Goal: Task Accomplishment & Management: Use online tool/utility

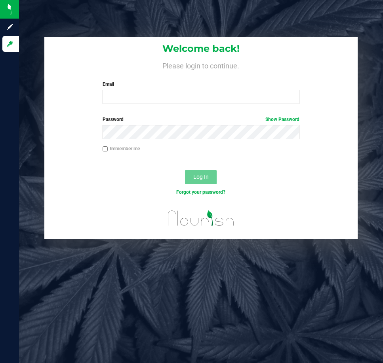
click at [244, 89] on div "Email Required Please format your email correctly." at bounding box center [201, 92] width 209 height 23
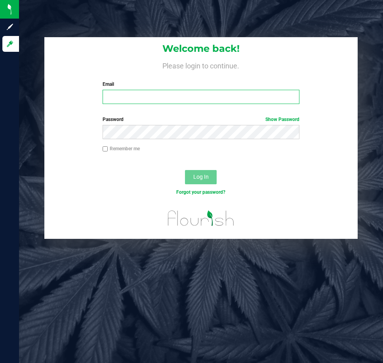
click at [243, 93] on input "Email" at bounding box center [200, 97] width 197 height 14
click at [166, 100] on input "Email" at bounding box center [200, 97] width 197 height 14
type input "[EMAIL_ADDRESS][DOMAIN_NAME]"
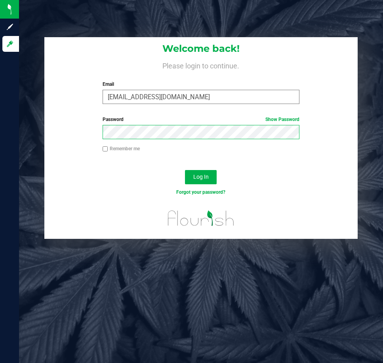
click at [185, 170] on button "Log In" at bounding box center [201, 177] width 32 height 14
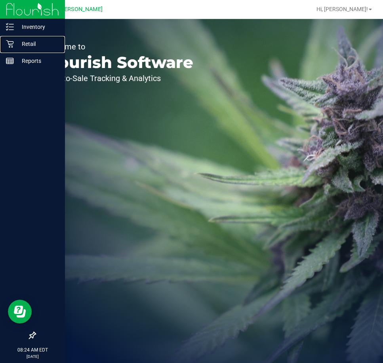
drag, startPoint x: 8, startPoint y: 45, endPoint x: 24, endPoint y: 15, distance: 34.0
click at [8, 45] on icon at bounding box center [10, 44] width 8 height 8
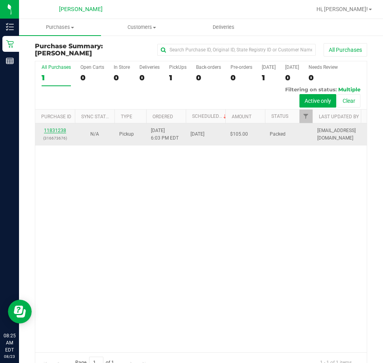
click at [53, 131] on link "11831238" at bounding box center [55, 131] width 22 height 6
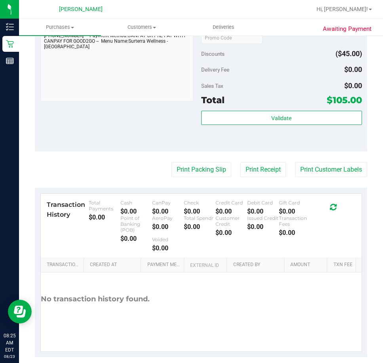
scroll to position [340, 0]
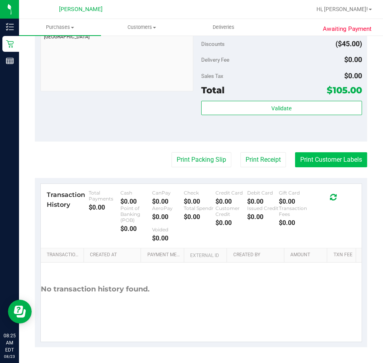
click at [302, 157] on button "Print Customer Labels" at bounding box center [331, 159] width 72 height 15
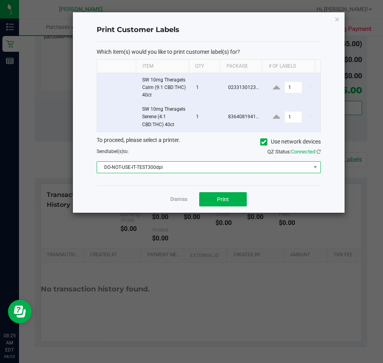
click at [156, 172] on span "DO-NOT-USE-IT-TEST300dpi" at bounding box center [203, 167] width 213 height 11
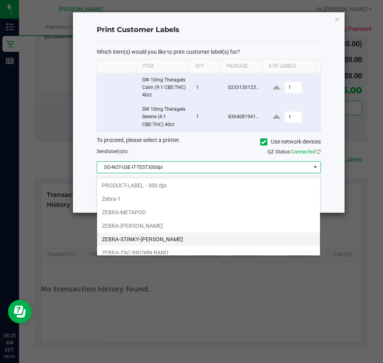
scroll to position [15, 0]
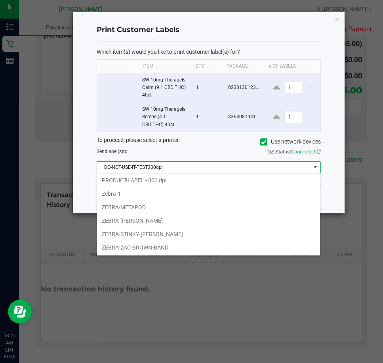
drag, startPoint x: 137, startPoint y: 233, endPoint x: 174, endPoint y: 213, distance: 41.6
click at [139, 233] on li "ZEBRA-STINKY-[PERSON_NAME]" at bounding box center [208, 234] width 223 height 13
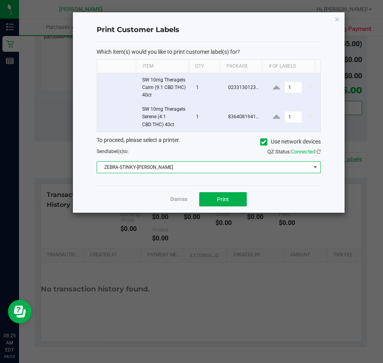
click at [184, 201] on link "Dismiss" at bounding box center [178, 199] width 17 height 7
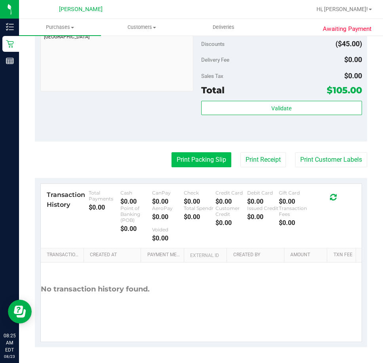
drag, startPoint x: 183, startPoint y: 170, endPoint x: 186, endPoint y: 165, distance: 5.0
click at [183, 169] on purchase-details "Back Send Back to Created Cancel Purchase View Profile # 11831238 BioTrack ID: …" at bounding box center [201, 25] width 332 height 645
click at [187, 162] on button "Print Packing Slip" at bounding box center [201, 159] width 60 height 15
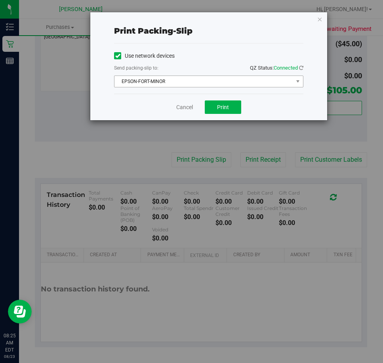
click at [166, 85] on span "EPSON-FORT-MINOR" at bounding box center [203, 81] width 178 height 11
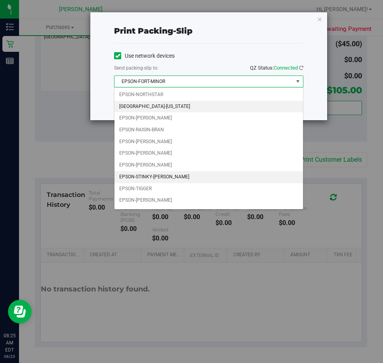
scroll to position [34, 0]
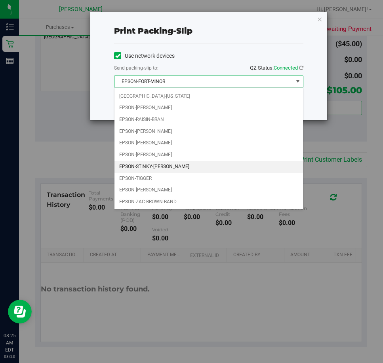
drag, startPoint x: 161, startPoint y: 157, endPoint x: 161, endPoint y: 163, distance: 5.9
click at [161, 163] on ul "EPSON-FORT-MINOR EPSON-METAPOD EPSON-NORTHSTAR EPSON-[US_STATE] EPSON-[PERSON_N…" at bounding box center [208, 131] width 188 height 153
click at [161, 163] on li "EPSON-STINKY-[PERSON_NAME]" at bounding box center [208, 167] width 188 height 12
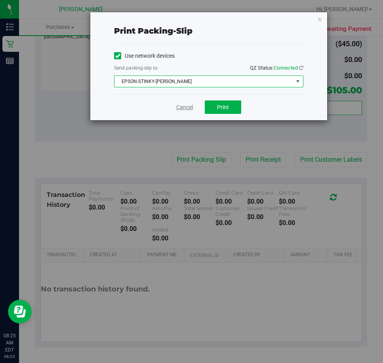
click at [188, 106] on link "Cancel" at bounding box center [184, 107] width 17 height 8
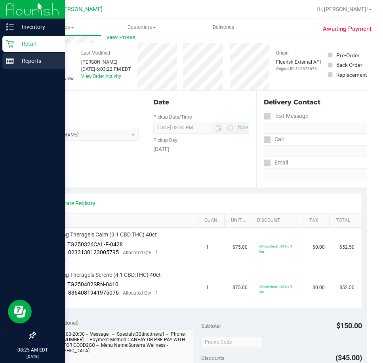
scroll to position [0, 0]
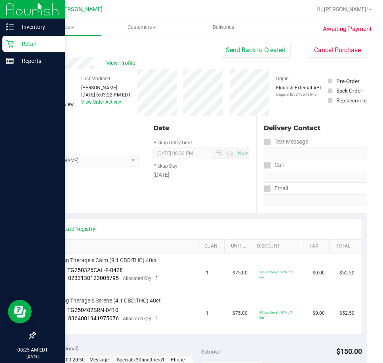
click at [21, 36] on div "Retail" at bounding box center [33, 44] width 63 height 16
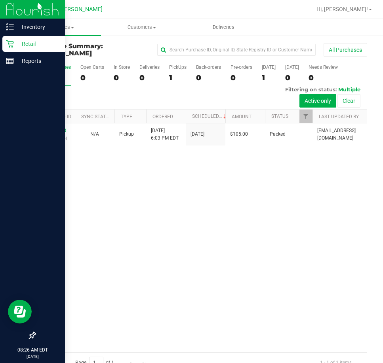
click at [16, 49] on div "Retail" at bounding box center [33, 44] width 63 height 16
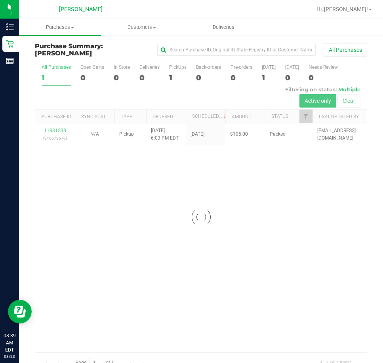
click at [291, 186] on div at bounding box center [200, 216] width 331 height 311
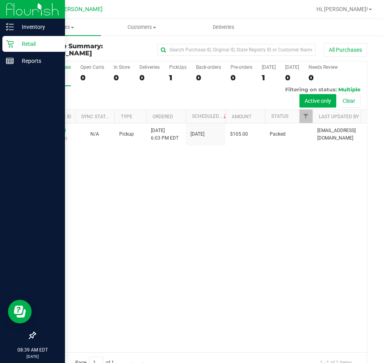
click at [14, 44] on p "Retail" at bounding box center [37, 43] width 47 height 9
